Goal: Task Accomplishment & Management: Manage account settings

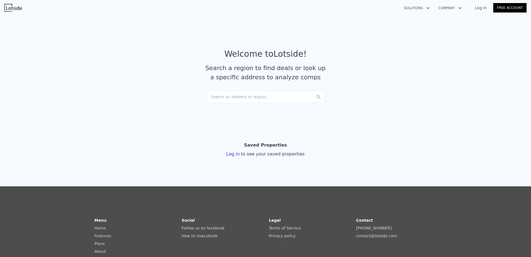
click at [232, 97] on div "Search an address or region..." at bounding box center [265, 97] width 119 height 12
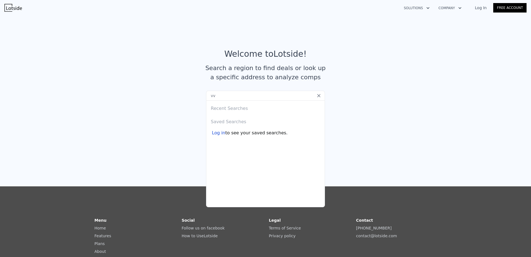
type input "v"
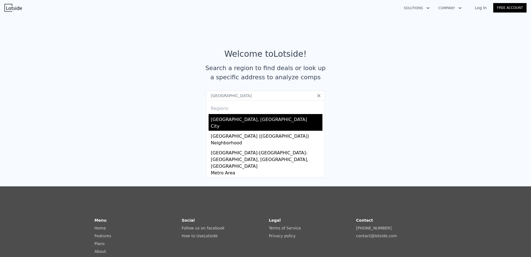
type input "[GEOGRAPHIC_DATA]"
click at [229, 118] on div "[GEOGRAPHIC_DATA], [GEOGRAPHIC_DATA]" at bounding box center [267, 118] width 112 height 9
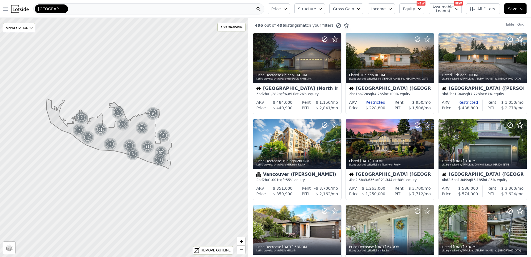
click at [7, 9] on icon "button" at bounding box center [5, 8] width 4 height 3
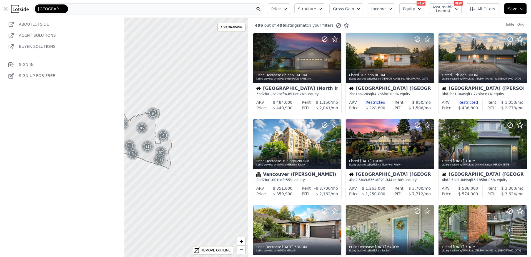
click at [26, 63] on link "Sign In" at bounding box center [21, 64] width 26 height 4
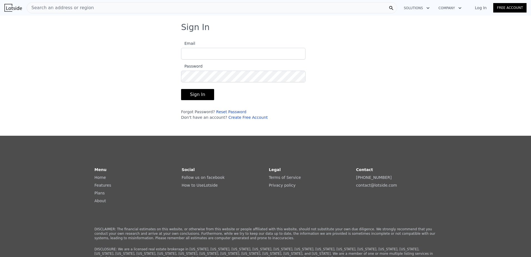
click at [185, 51] on input "Email" at bounding box center [243, 54] width 124 height 12
type input "[PERSON_NAME][EMAIL_ADDRESS][DOMAIN_NAME]"
click at [192, 95] on button "Sign In" at bounding box center [197, 94] width 33 height 11
